Goal: Find specific page/section: Find specific page/section

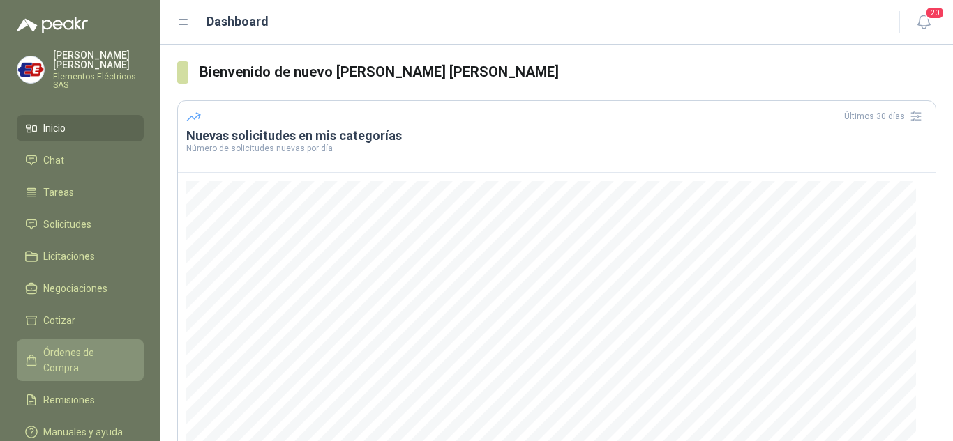
click at [59, 355] on span "Órdenes de Compra" at bounding box center [86, 360] width 87 height 31
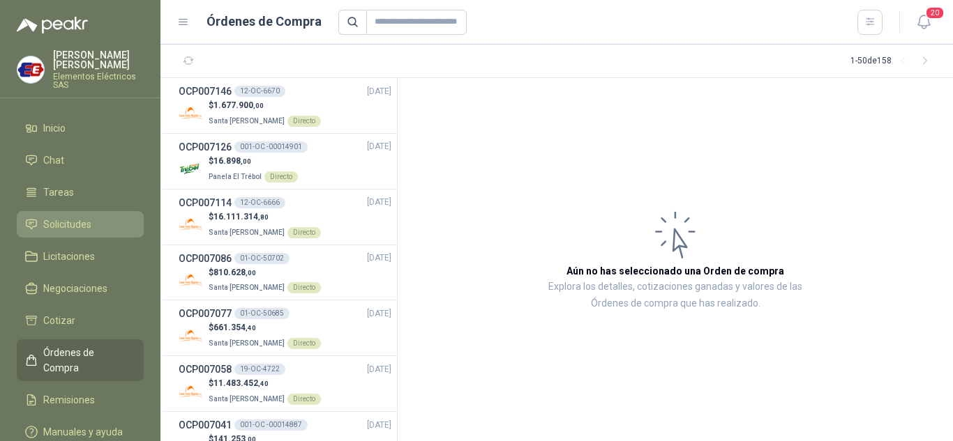
click at [56, 220] on span "Solicitudes" at bounding box center [67, 224] width 48 height 15
